Goal: Information Seeking & Learning: Understand process/instructions

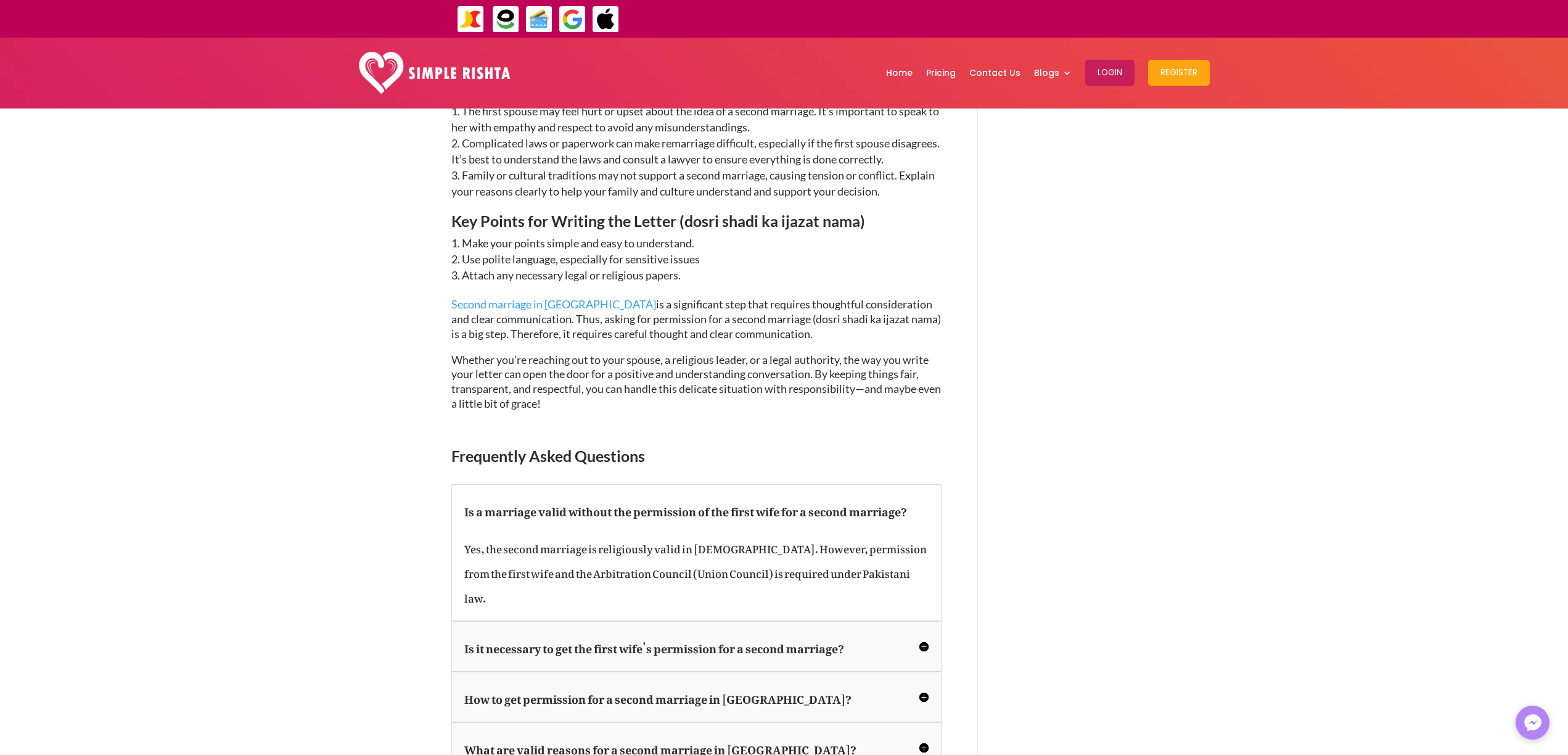
scroll to position [2289, 0]
drag, startPoint x: 639, startPoint y: 255, endPoint x: 757, endPoint y: 253, distance: 118.0
click at [757, 300] on span "Second marriage in [GEOGRAPHIC_DATA] is a significant step that requires though…" at bounding box center [695, 321] width 490 height 43
drag, startPoint x: 571, startPoint y: 274, endPoint x: 793, endPoint y: 274, distance: 222.0
click at [793, 300] on p "Second marriage in [GEOGRAPHIC_DATA] is a significant step that requires though…" at bounding box center [696, 327] width 491 height 55
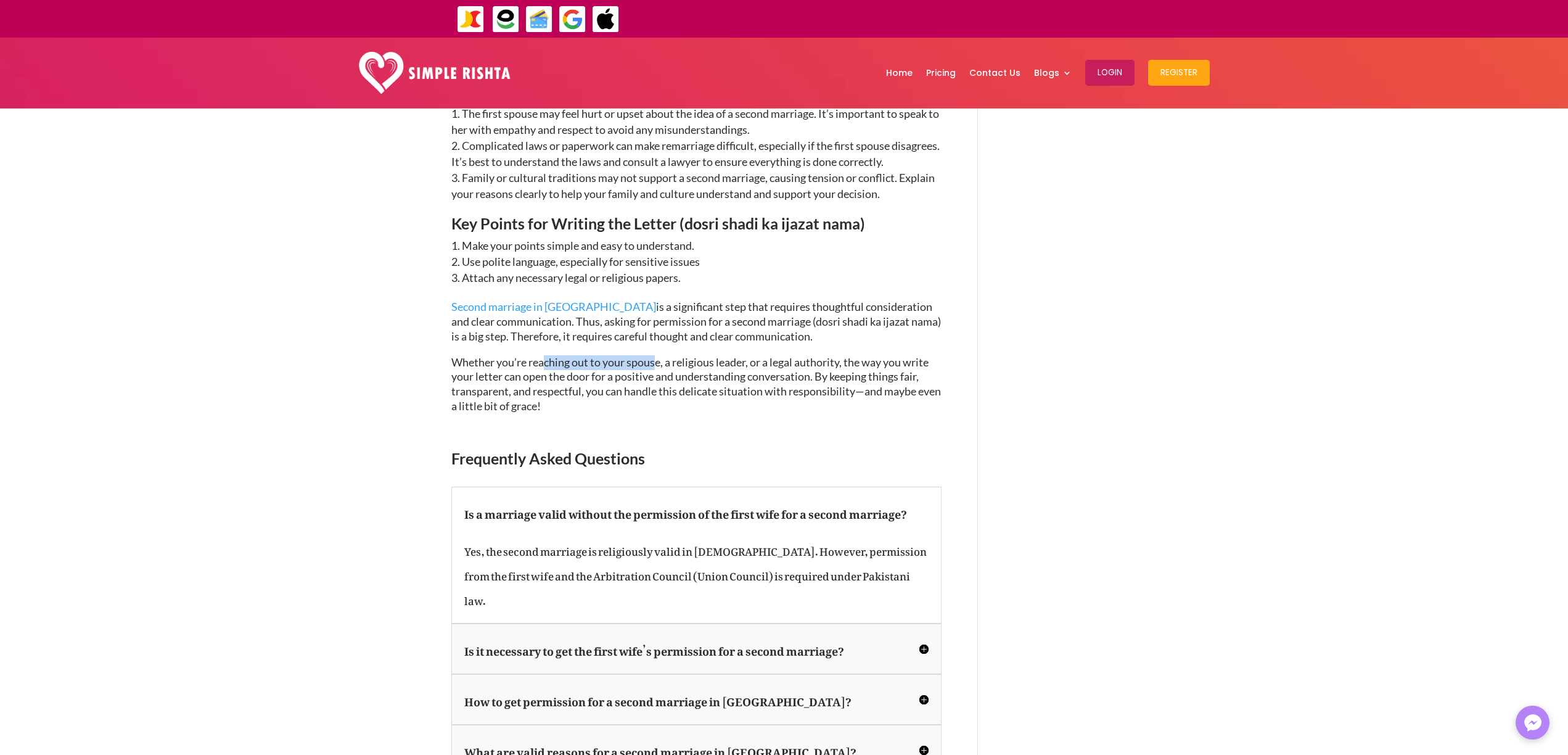
drag, startPoint x: 547, startPoint y: 297, endPoint x: 658, endPoint y: 293, distance: 111.1
click at [658, 355] on span "Whether you’re reaching out to your spouse, a religious leader, or a legal auth…" at bounding box center [695, 384] width 490 height 58
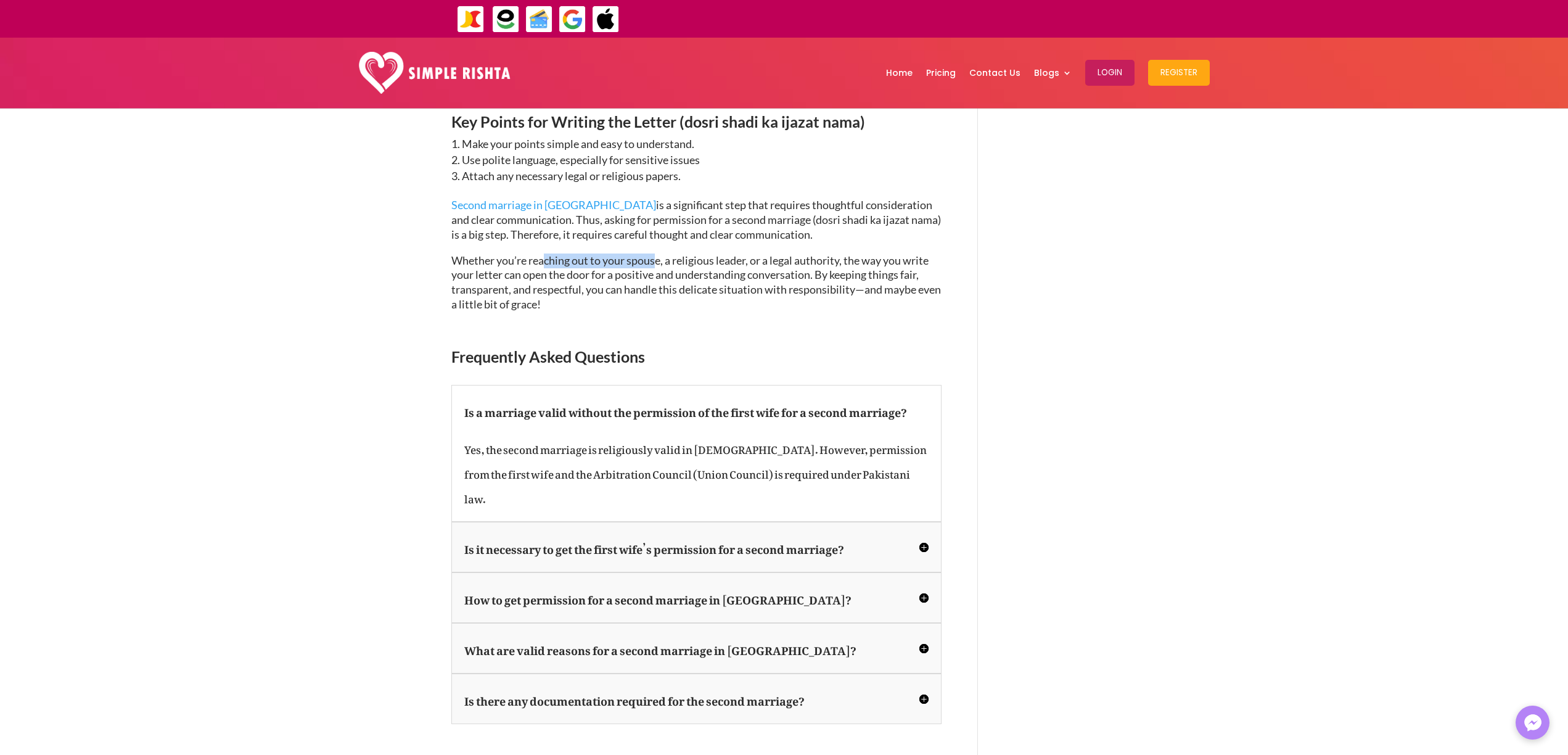
scroll to position [2421, 0]
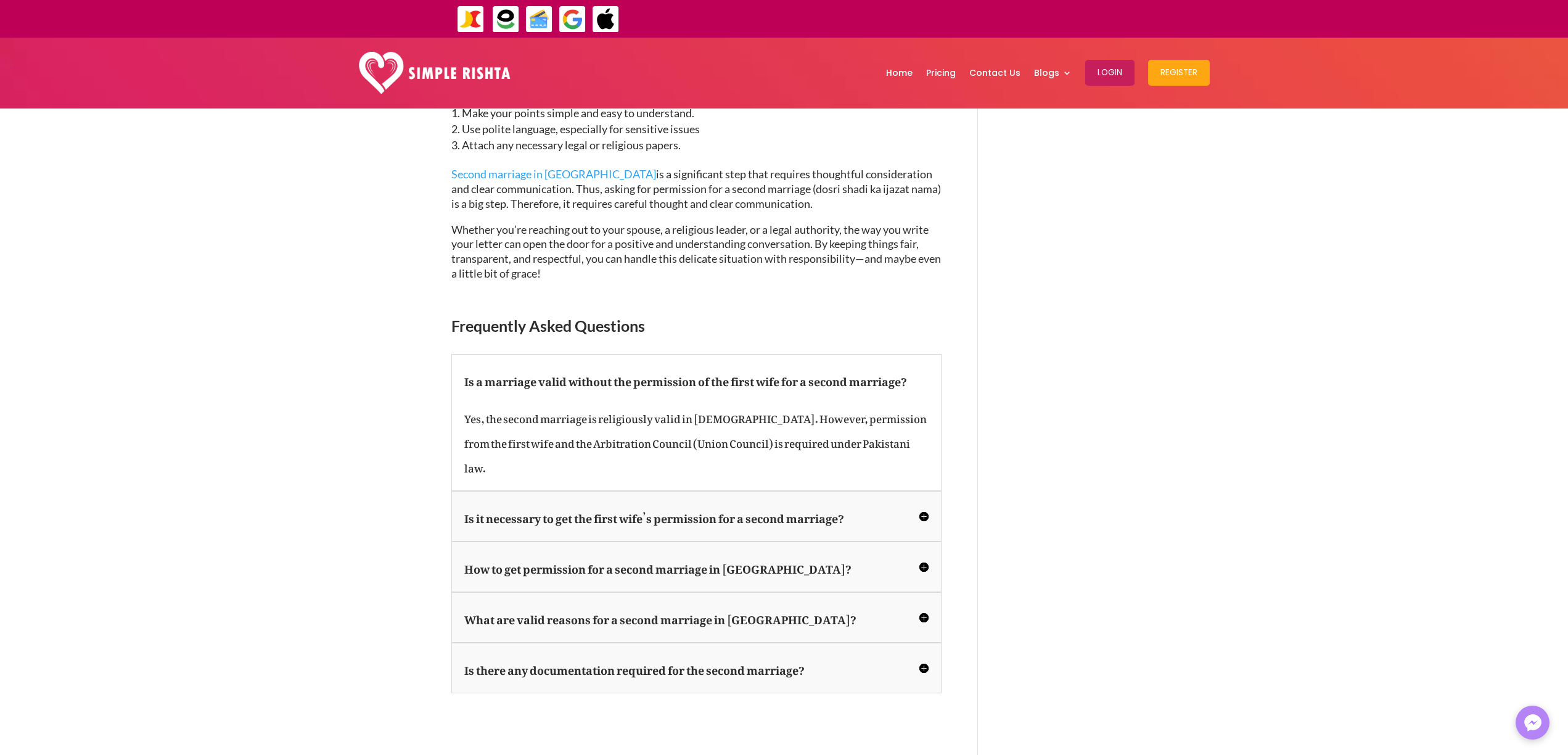
click at [667, 554] on h5 "How to get permission for a second marriage in [GEOGRAPHIC_DATA]?" at bounding box center [696, 566] width 465 height 25
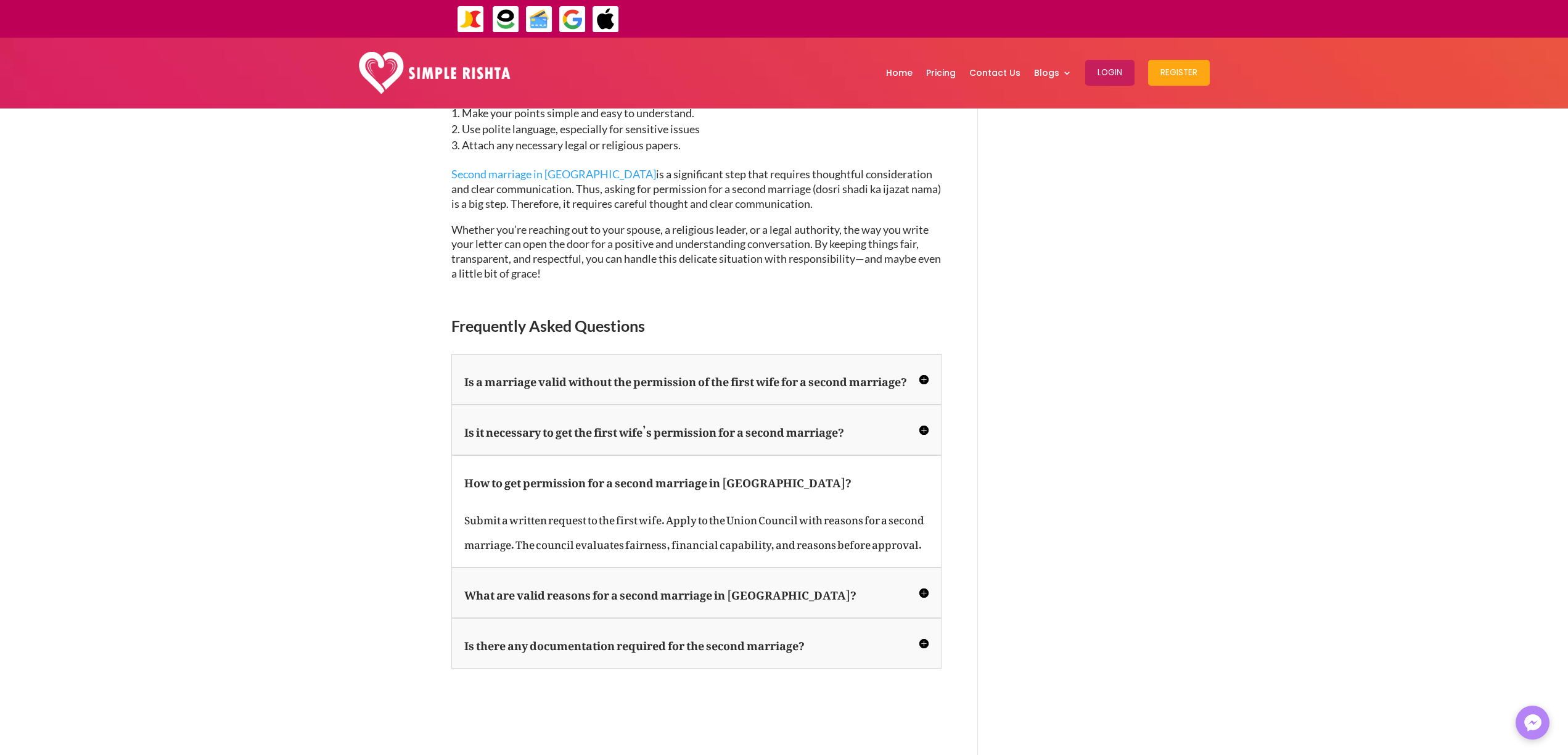
click at [793, 631] on h5 "Is there any documentation required for the second marriage?" at bounding box center [696, 643] width 465 height 25
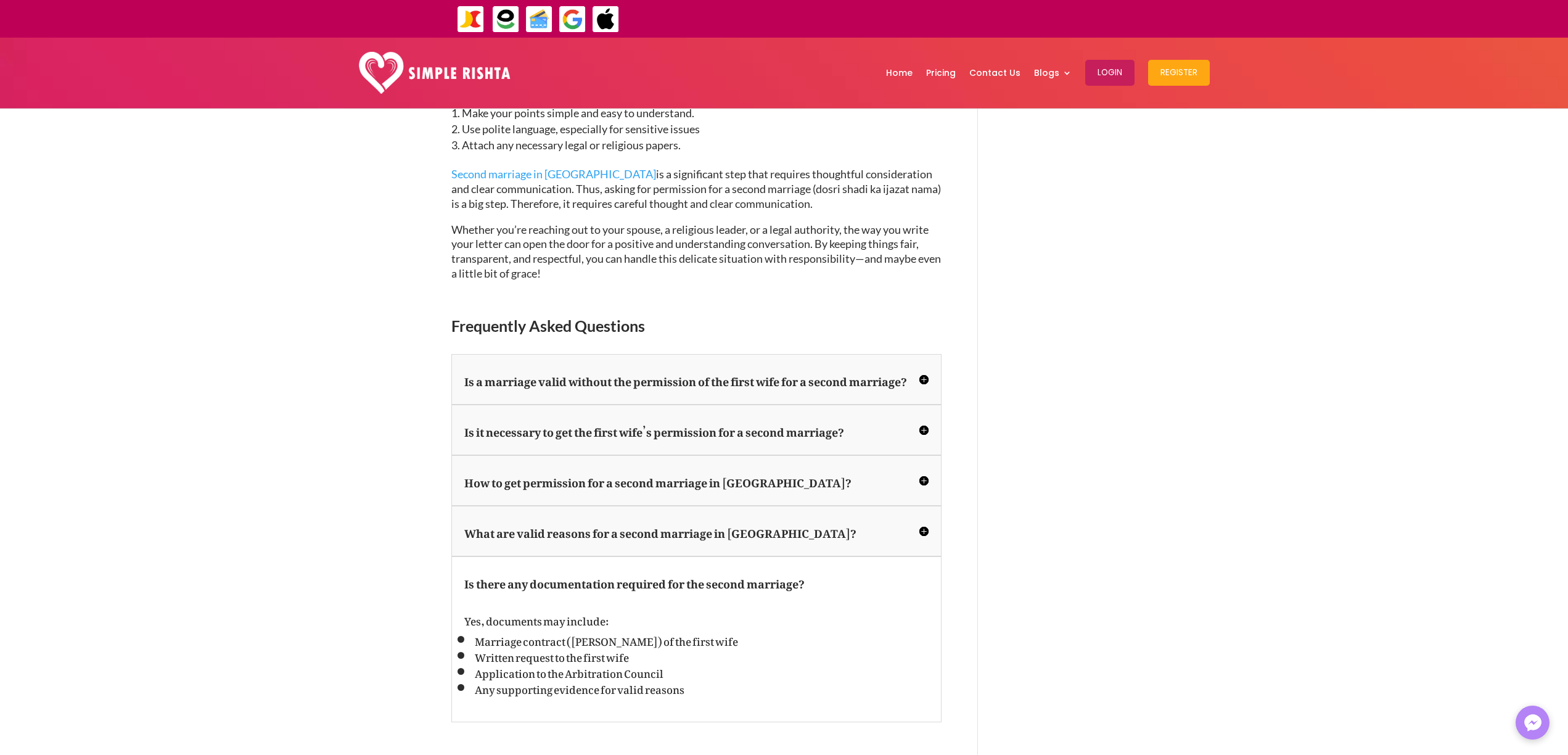
drag, startPoint x: 669, startPoint y: 576, endPoint x: 712, endPoint y: 573, distance: 43.1
click at [712, 626] on span "Marriage contract ([PERSON_NAME]) of the first wife" at bounding box center [607, 639] width 264 height 26
drag, startPoint x: 698, startPoint y: 574, endPoint x: 652, endPoint y: 573, distance: 46.0
click at [652, 626] on span "Marriage contract ([PERSON_NAME]) of the first wife" at bounding box center [607, 639] width 264 height 26
drag, startPoint x: 541, startPoint y: 589, endPoint x: 589, endPoint y: 583, distance: 48.4
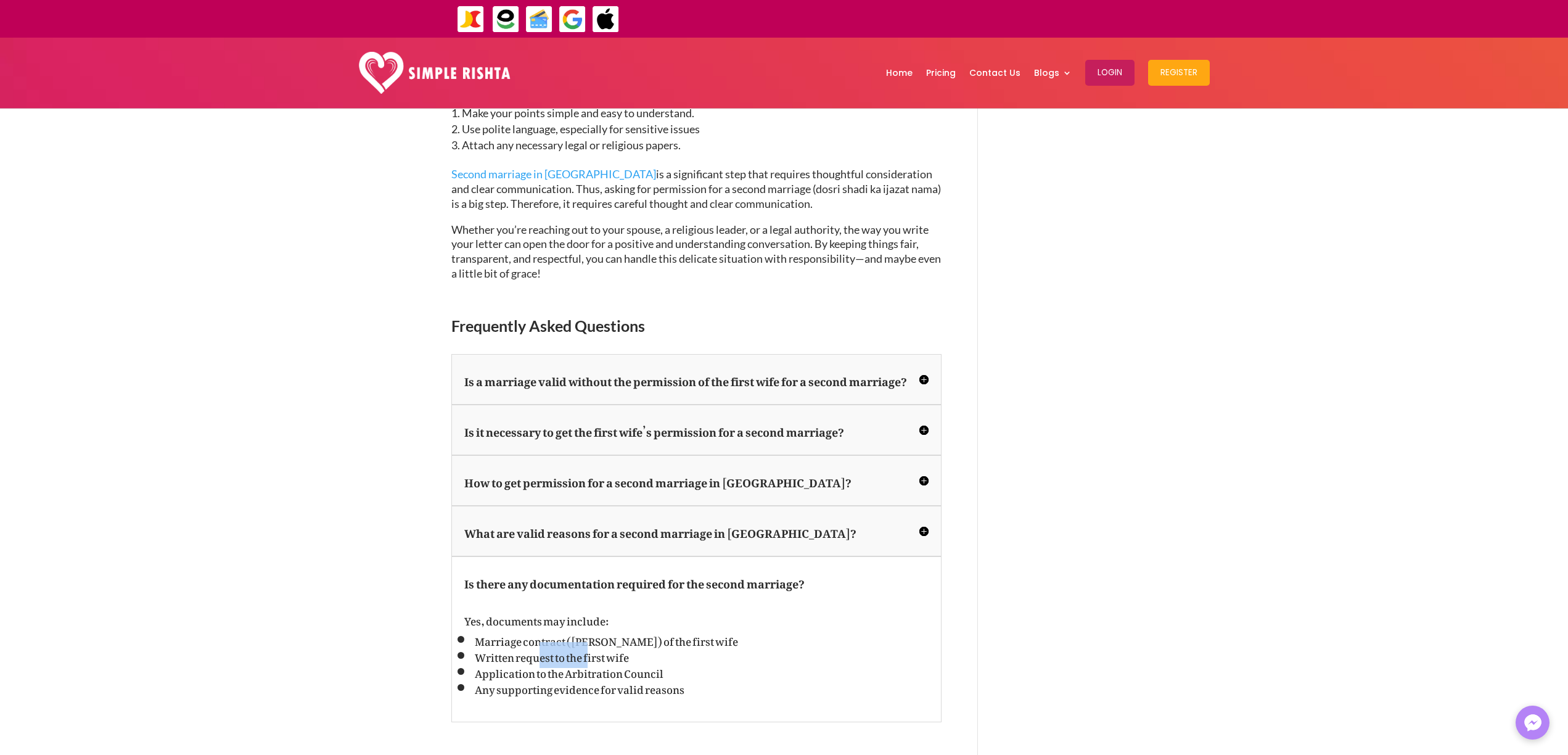
click at [589, 642] on span "Written request to the first wife" at bounding box center [552, 654] width 154 height 26
click at [572, 642] on span "Written request to the first wife" at bounding box center [552, 654] width 154 height 26
drag, startPoint x: 621, startPoint y: 591, endPoint x: 583, endPoint y: 591, distance: 38.0
click at [583, 658] on span "Application to the Arbitration Council" at bounding box center [569, 670] width 189 height 26
click at [563, 642] on span "Written request to the first wife" at bounding box center [552, 654] width 154 height 26
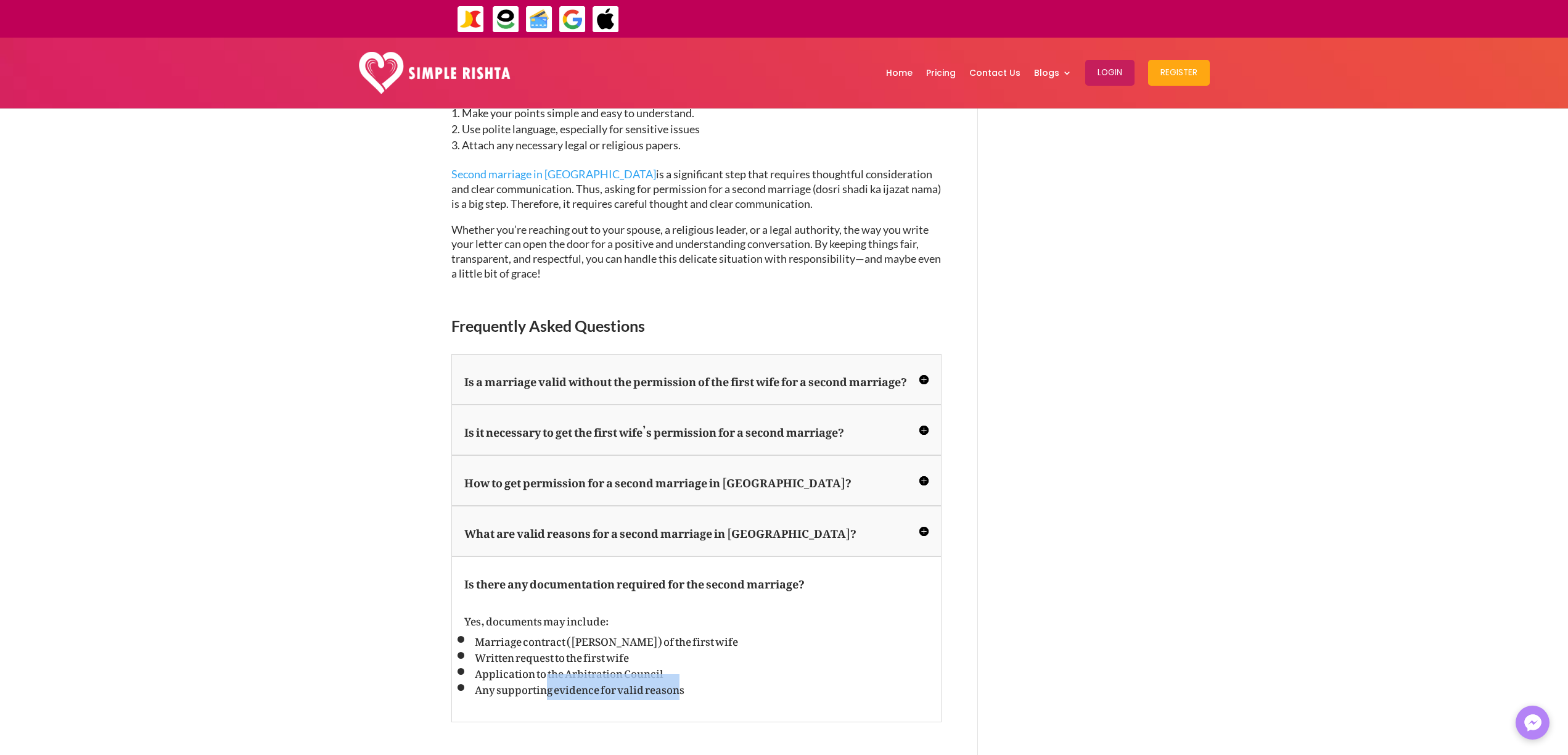
drag, startPoint x: 548, startPoint y: 624, endPoint x: 684, endPoint y: 619, distance: 136.1
click at [681, 674] on span "Any supporting evidence for valid reasons" at bounding box center [580, 687] width 210 height 26
click at [686, 679] on li "Any supporting evidence for valid reasons" at bounding box center [702, 687] width 454 height 16
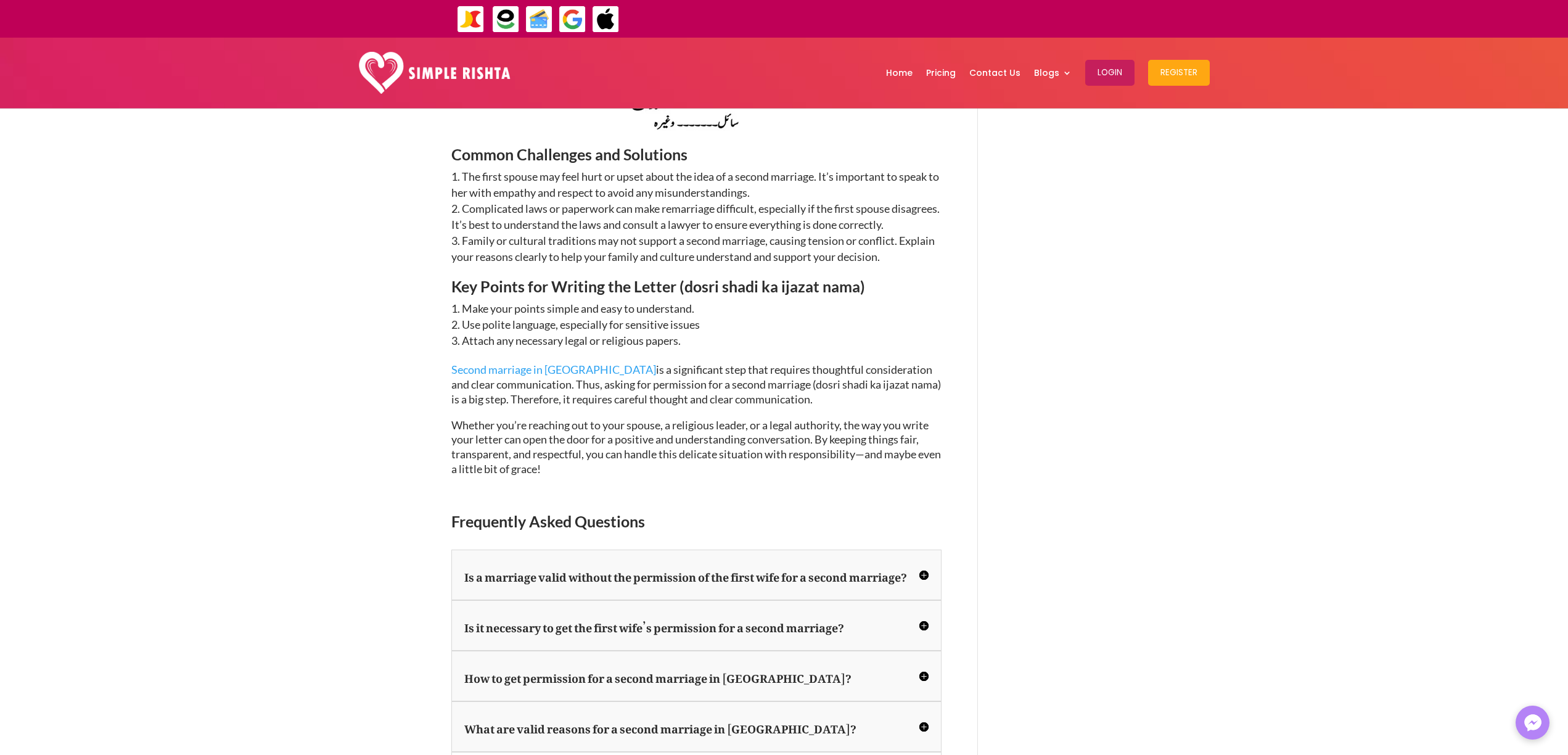
scroll to position [2215, 0]
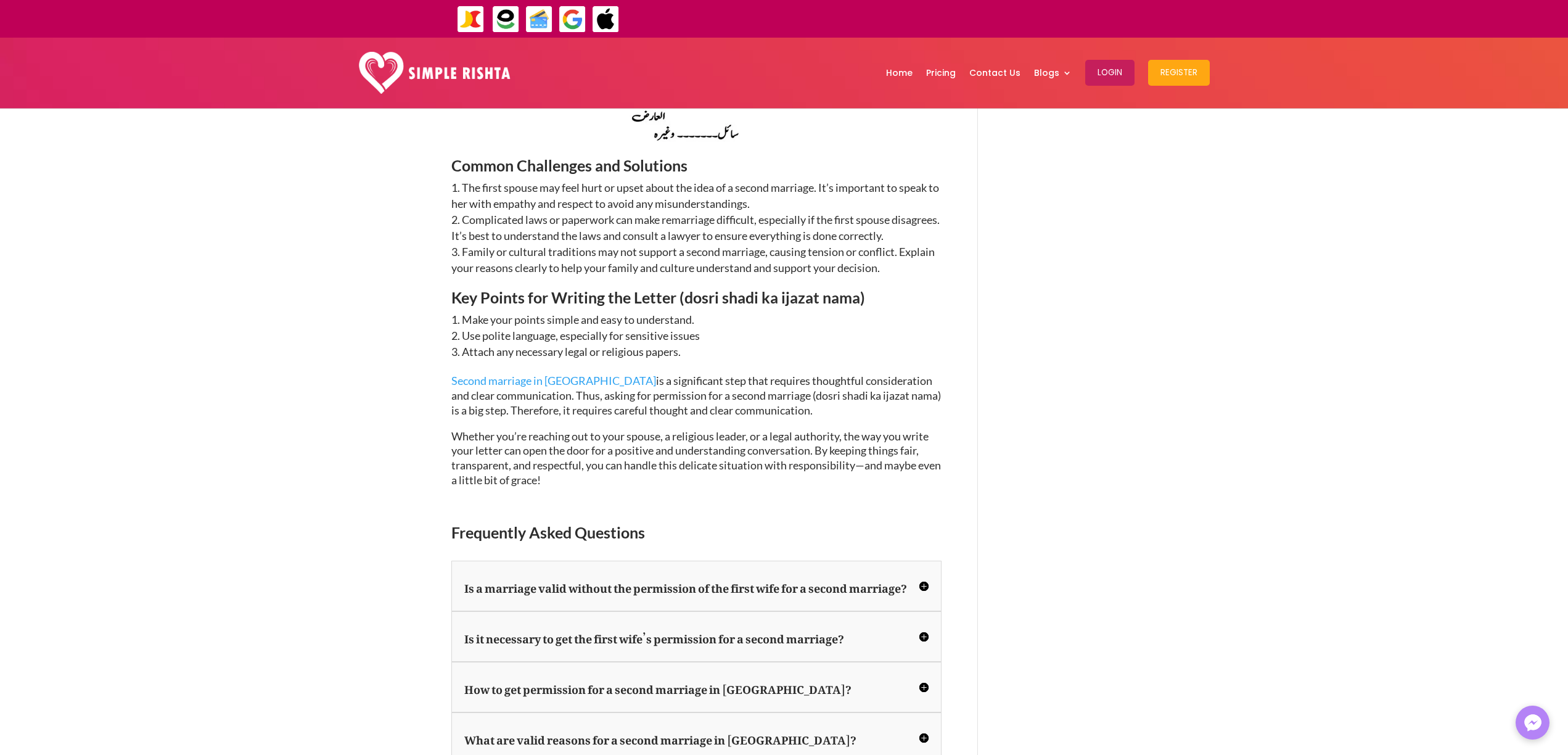
click at [803, 429] on span "Whether you’re reaching out to your spouse, a religious leader, or a legal auth…" at bounding box center [695, 458] width 490 height 58
click at [736, 429] on span "Whether you’re reaching out to your spouse, a religious leader, or a legal auth…" at bounding box center [695, 458] width 490 height 58
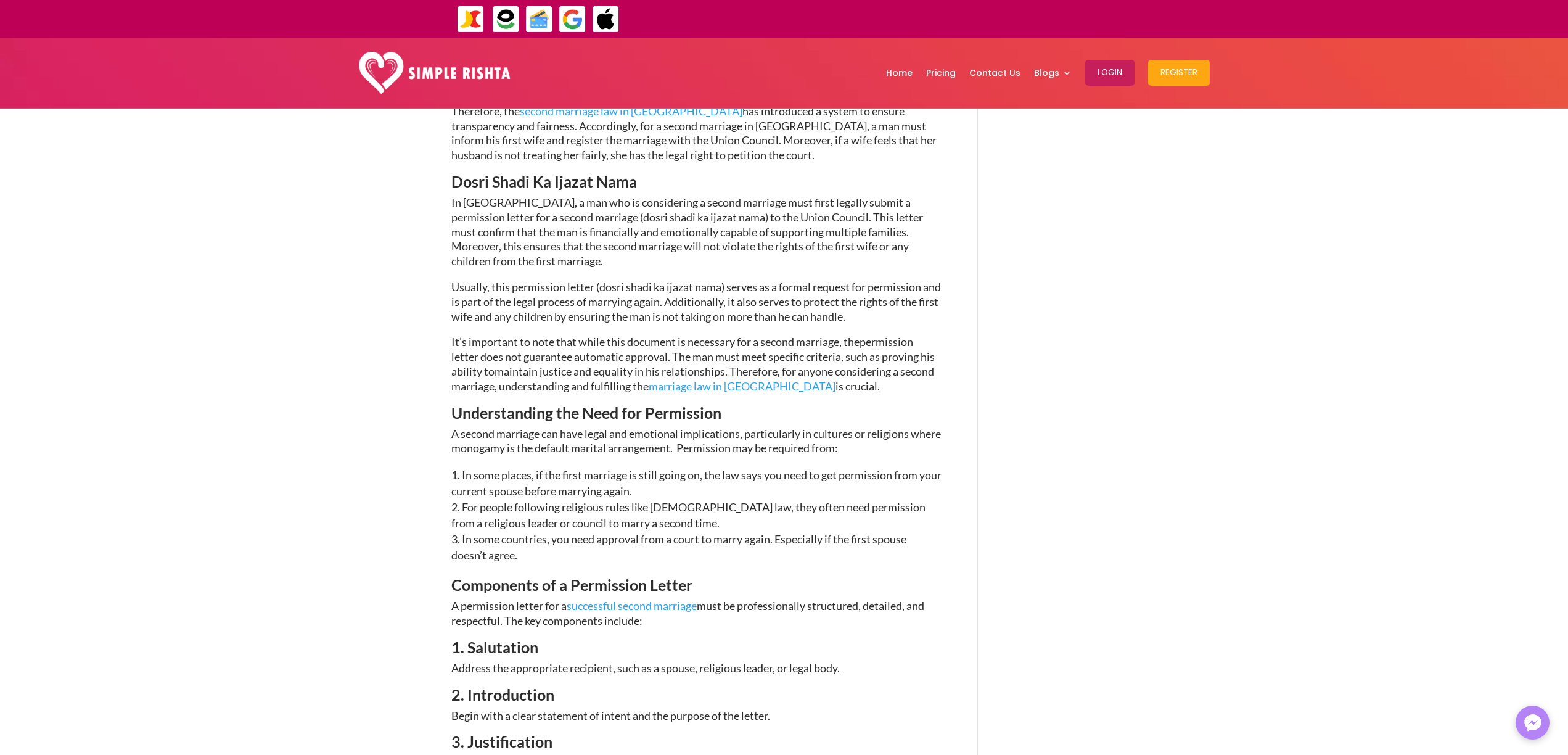
scroll to position [1023, 0]
